Goal: Task Accomplishment & Management: Use online tool/utility

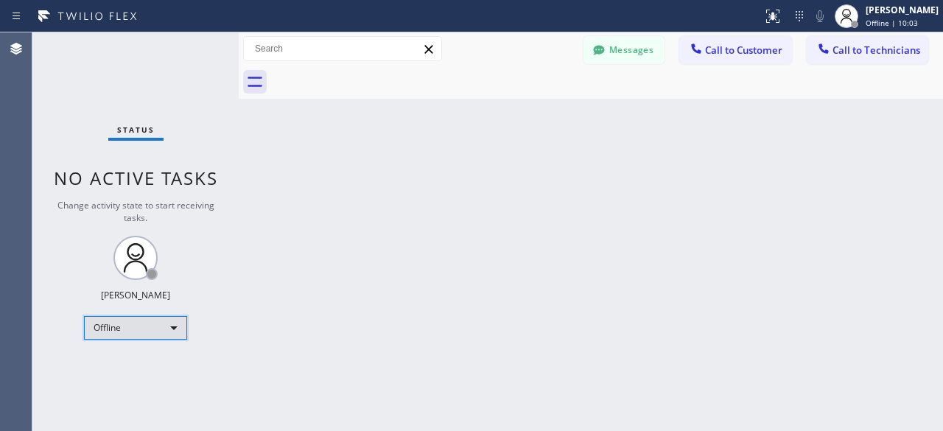
click at [172, 323] on div "Offline" at bounding box center [135, 328] width 103 height 24
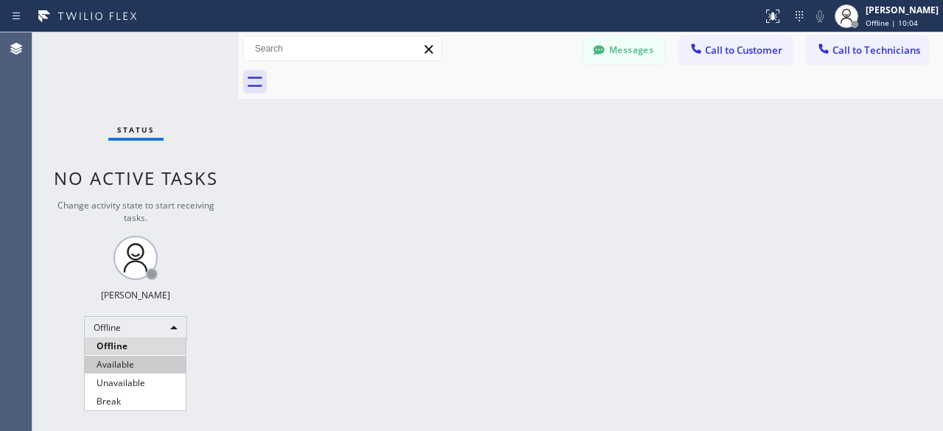
click at [134, 365] on li "Available" at bounding box center [135, 365] width 101 height 18
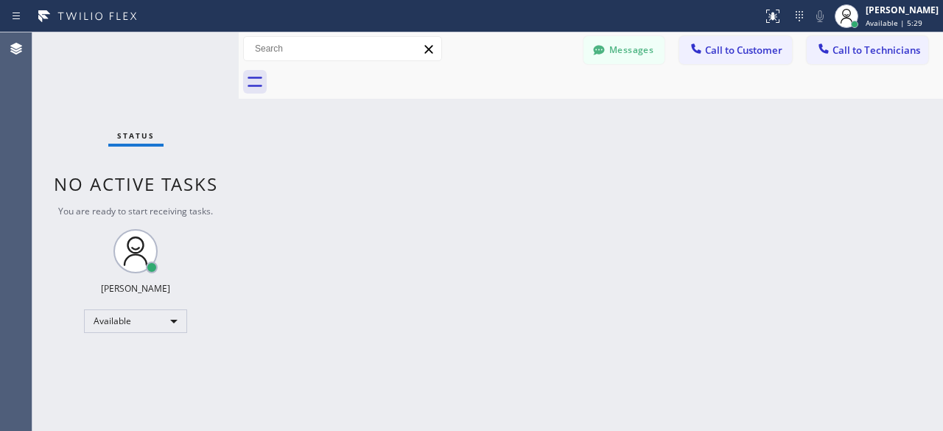
click at [554, 219] on div "Back to Dashboard Change Sender ID Customers Technicians [PERSON_NAME] [PERSON_…" at bounding box center [591, 231] width 704 height 398
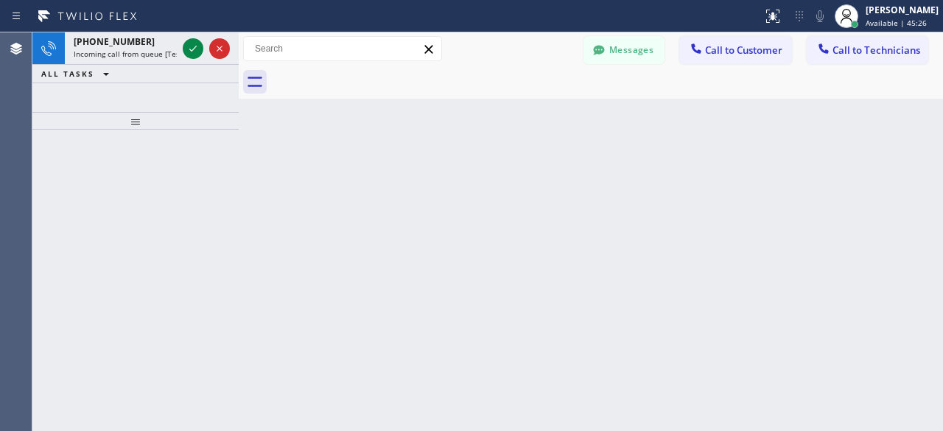
click at [77, 157] on div at bounding box center [135, 280] width 206 height 301
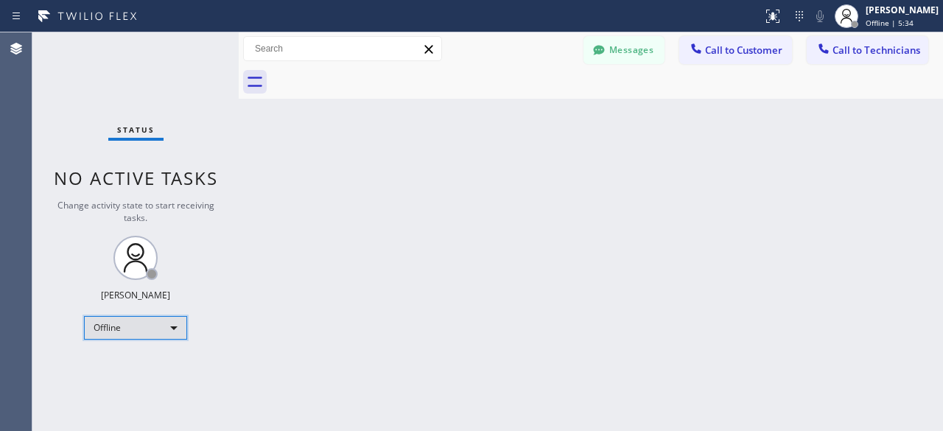
click at [169, 325] on div "Offline" at bounding box center [135, 328] width 103 height 24
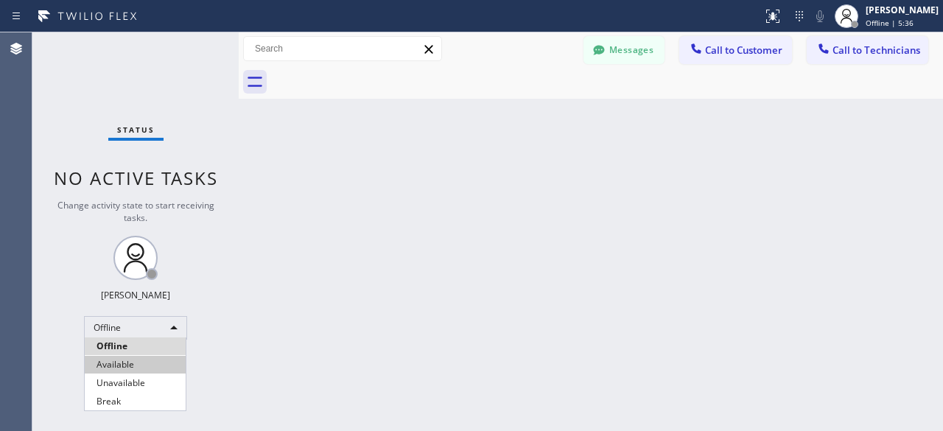
click at [135, 370] on li "Available" at bounding box center [135, 365] width 101 height 18
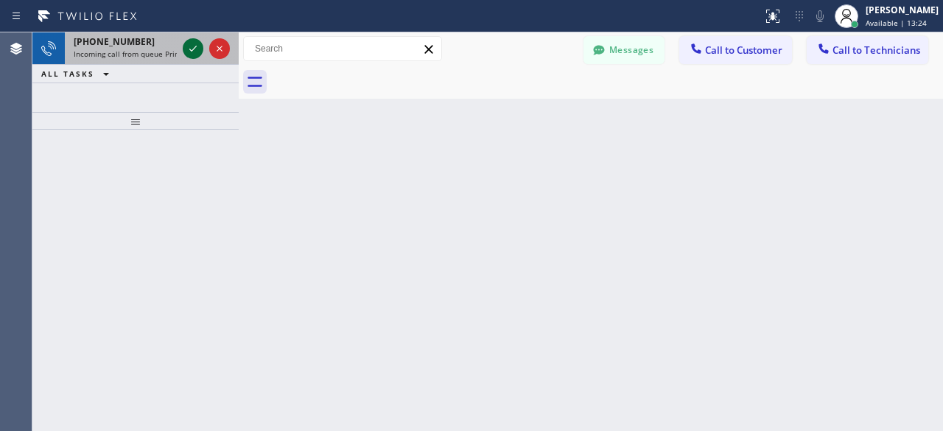
click at [190, 52] on icon at bounding box center [193, 49] width 18 height 18
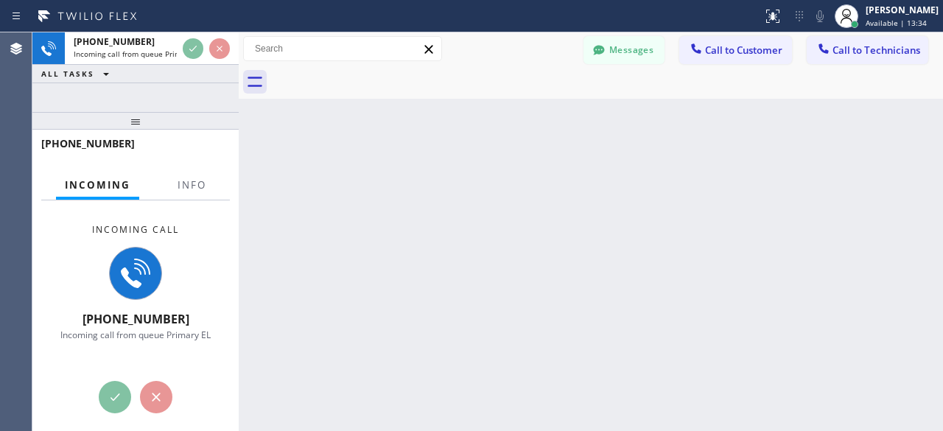
click at [54, 238] on div "Incoming call +19739433198 Incoming call from queue Primary EL" at bounding box center [135, 281] width 206 height 163
